Goal: Register for event/course

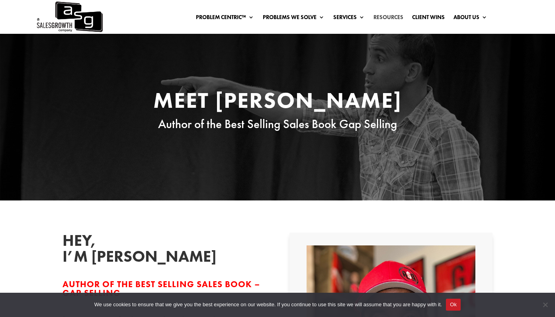
click at [384, 16] on link "Resources" at bounding box center [388, 18] width 30 height 9
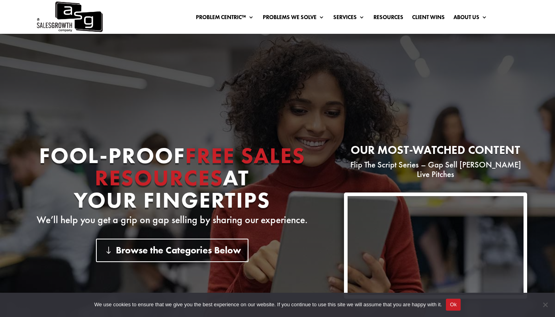
click at [94, 15] on img at bounding box center [69, 17] width 67 height 34
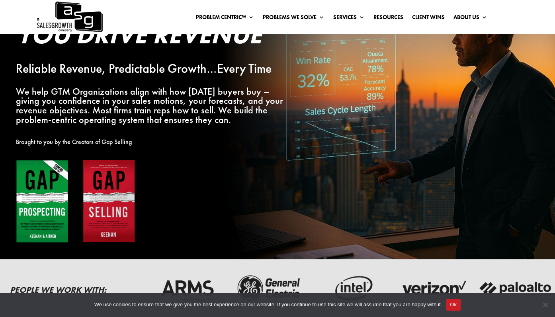
scroll to position [71, 0]
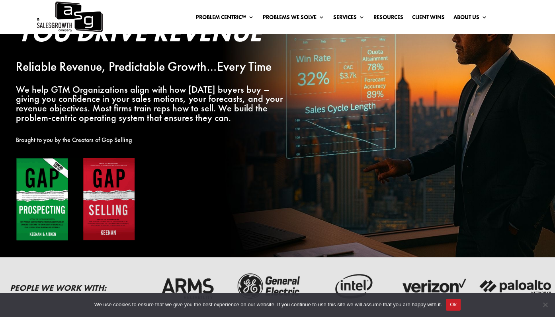
click at [51, 202] on img at bounding box center [75, 200] width 119 height 84
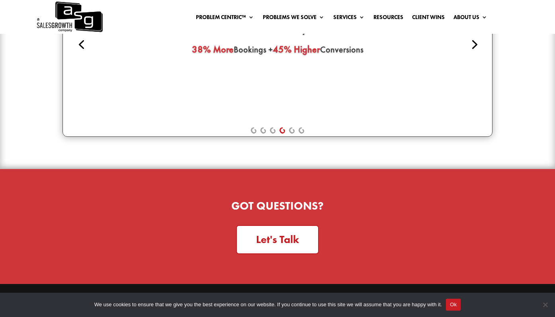
scroll to position [2000, 0]
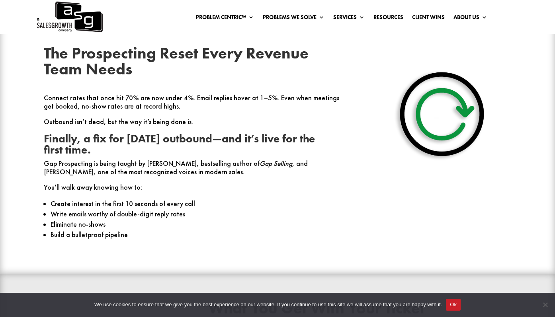
scroll to position [314, 0]
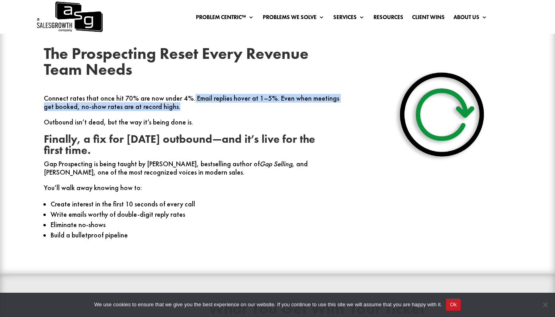
drag, startPoint x: 188, startPoint y: 98, endPoint x: 273, endPoint y: 105, distance: 85.4
click at [274, 104] on p "Connect rates that once hit 70% are now under 4%. Email replies hover at 1–5%. …" at bounding box center [195, 106] width 303 height 24
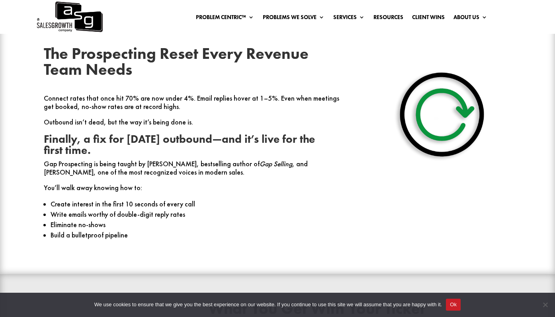
click at [196, 122] on p "Outbound isn’t dead, but the way it’s being done is." at bounding box center [195, 126] width 303 height 16
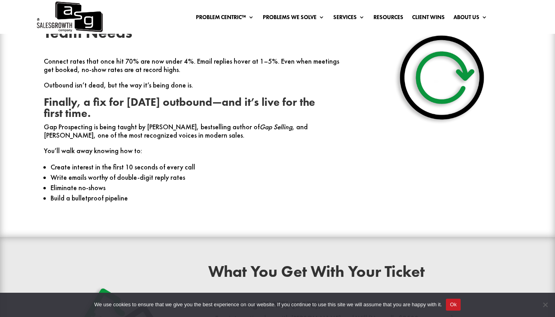
scroll to position [371, 0]
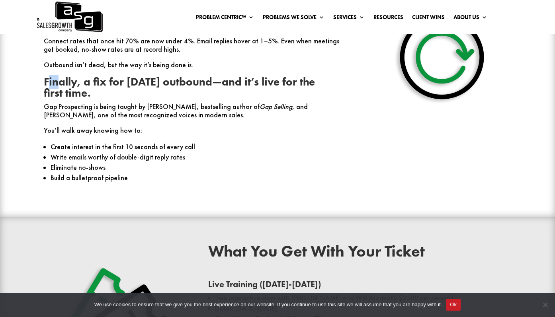
drag, startPoint x: 46, startPoint y: 84, endPoint x: 60, endPoint y: 88, distance: 14.5
click at [60, 88] on strong "Finally, a fix for [DATE] outbound—and it’s live for the first time." at bounding box center [179, 87] width 271 height 25
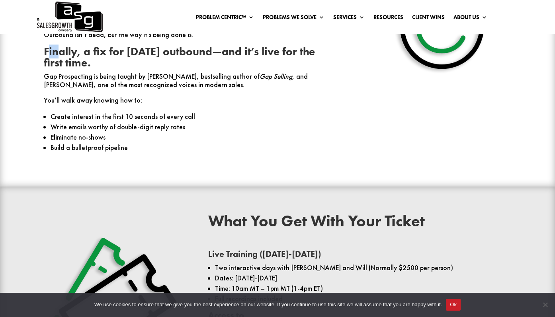
scroll to position [423, 0]
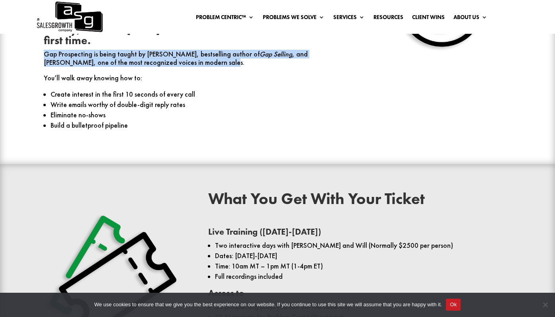
drag, startPoint x: 45, startPoint y: 53, endPoint x: 350, endPoint y: 63, distance: 305.4
click at [350, 63] on div "The Prospecting Reset Every Revenue Team Needs Connect rates that once hit 70% …" at bounding box center [277, 36] width 499 height 223
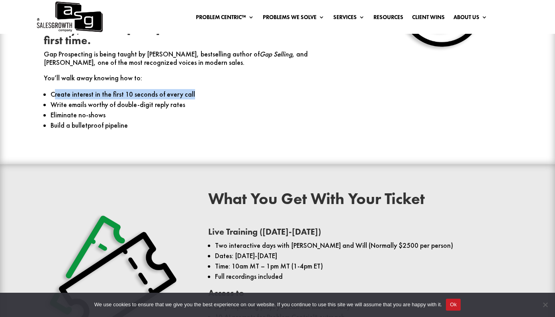
drag, startPoint x: 54, startPoint y: 95, endPoint x: 190, endPoint y: 90, distance: 135.8
click at [190, 90] on li "Create interest in the first 10 seconds of every call" at bounding box center [199, 94] width 296 height 10
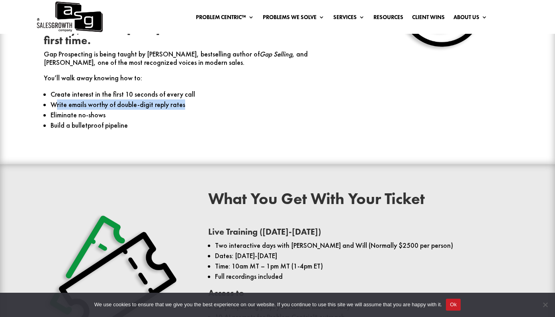
drag, startPoint x: 56, startPoint y: 107, endPoint x: 185, endPoint y: 101, distance: 129.5
click at [185, 101] on li "Write emails worthy of double-digit reply rates" at bounding box center [199, 104] width 296 height 10
drag, startPoint x: 55, startPoint y: 115, endPoint x: 112, endPoint y: 114, distance: 56.9
click at [112, 114] on li "Eliminate no-shows" at bounding box center [199, 115] width 296 height 10
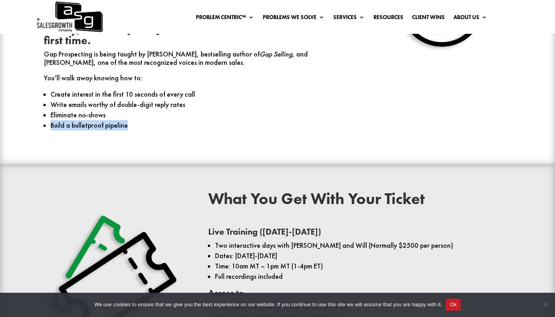
drag, startPoint x: 52, startPoint y: 125, endPoint x: 140, endPoint y: 123, distance: 88.0
click at [140, 123] on li "Build a bulletproof pipeline" at bounding box center [199, 125] width 296 height 10
click at [150, 122] on li "Build a bulletproof pipeline" at bounding box center [199, 125] width 296 height 10
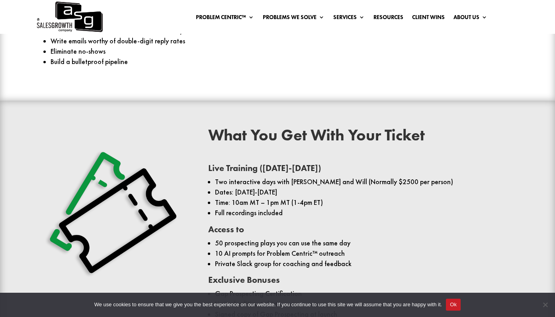
scroll to position [544, 0]
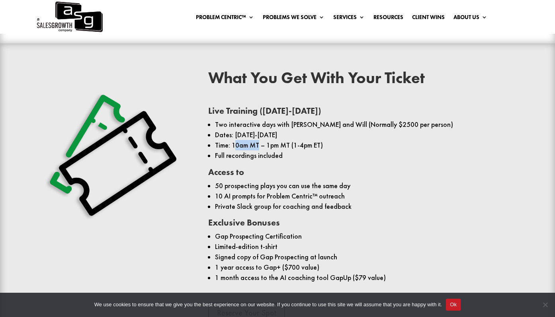
drag, startPoint x: 234, startPoint y: 143, endPoint x: 257, endPoint y: 141, distance: 23.6
click at [257, 141] on li "Time: 10am MT – 1pm MT (1-4pm ET)" at bounding box center [363, 145] width 296 height 10
drag, startPoint x: 232, startPoint y: 146, endPoint x: 328, endPoint y: 140, distance: 96.5
click at [328, 140] on li "Time: 10am MT – 1pm MT (1-4pm ET)" at bounding box center [363, 145] width 296 height 10
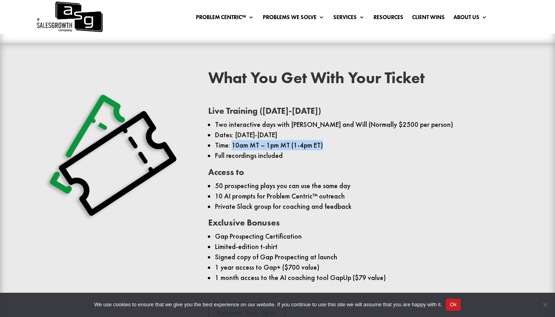
drag, startPoint x: 329, startPoint y: 145, endPoint x: 233, endPoint y: 147, distance: 96.7
click at [233, 147] on li "Time: 10am MT – 1pm MT (1-4pm ET)" at bounding box center [363, 145] width 296 height 10
copy li "10am MT – 1pm MT (1-4pm ET)"
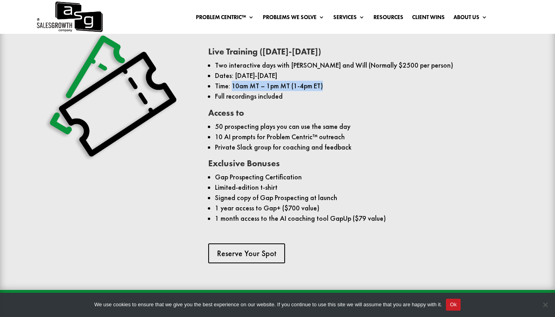
scroll to position [605, 0]
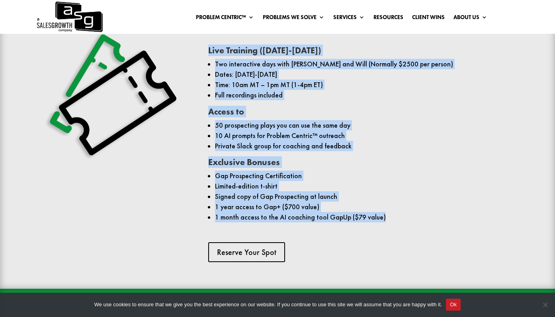
drag, startPoint x: 210, startPoint y: 50, endPoint x: 384, endPoint y: 220, distance: 244.0
click at [384, 220] on div "Live Training ([DATE]-[DATE]) Two interactive days with [PERSON_NAME] and Will …" at bounding box center [359, 135] width 303 height 187
copy div "Live Training ([DATE]-[DATE]) Two interactive days with [PERSON_NAME] and Will …"
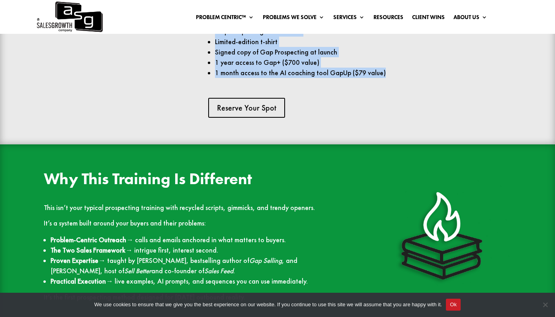
scroll to position [606, 0]
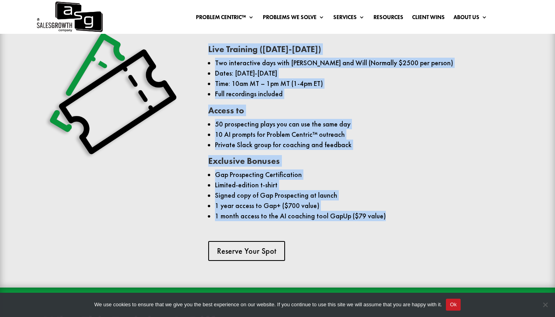
click at [395, 147] on li "Private Slack group for coaching and feedback" at bounding box center [363, 145] width 296 height 10
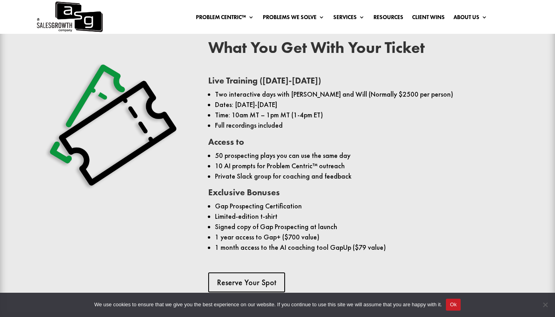
scroll to position [565, 0]
